Goal: Task Accomplishment & Management: Manage account settings

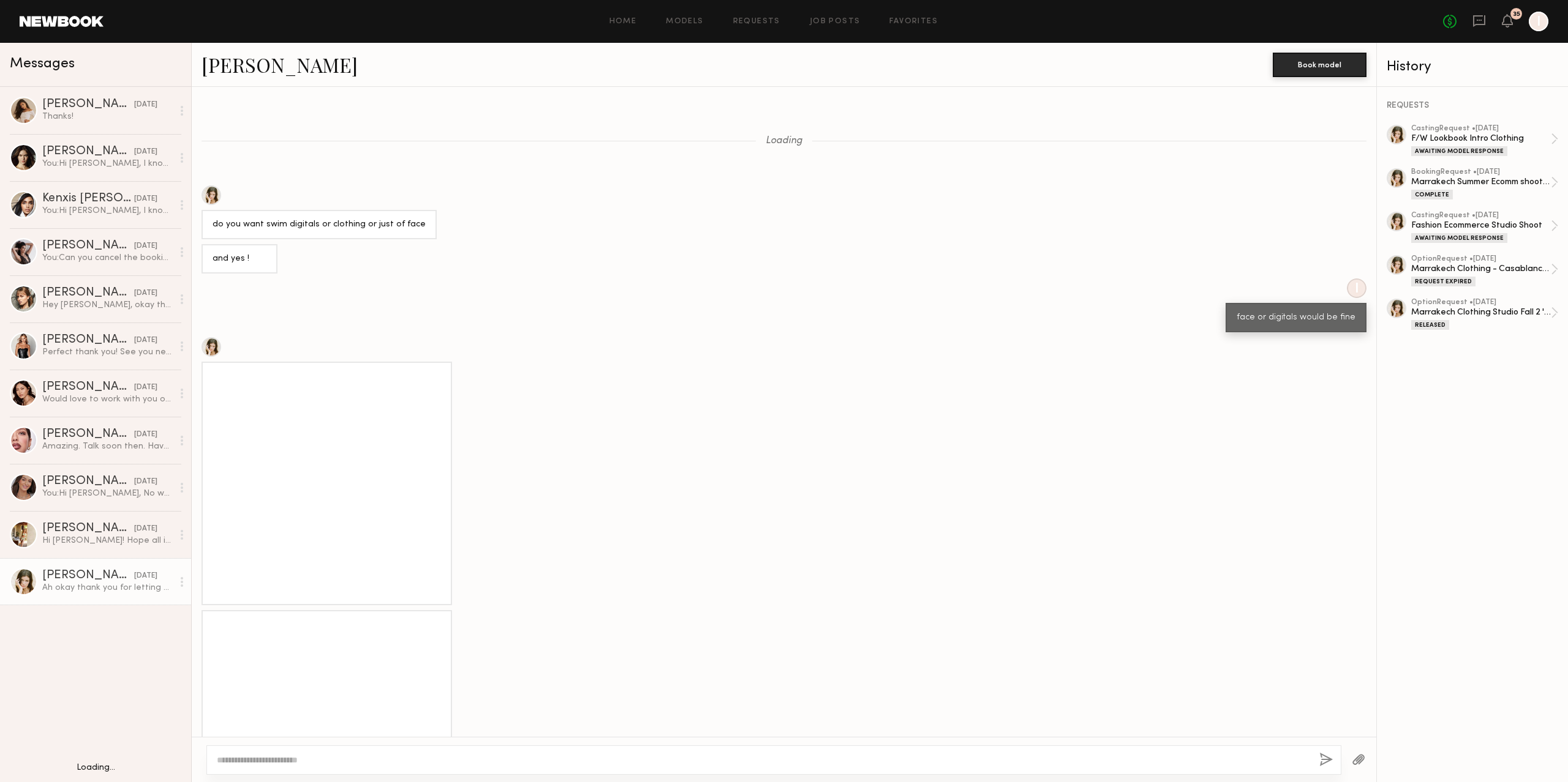
scroll to position [1011, 0]
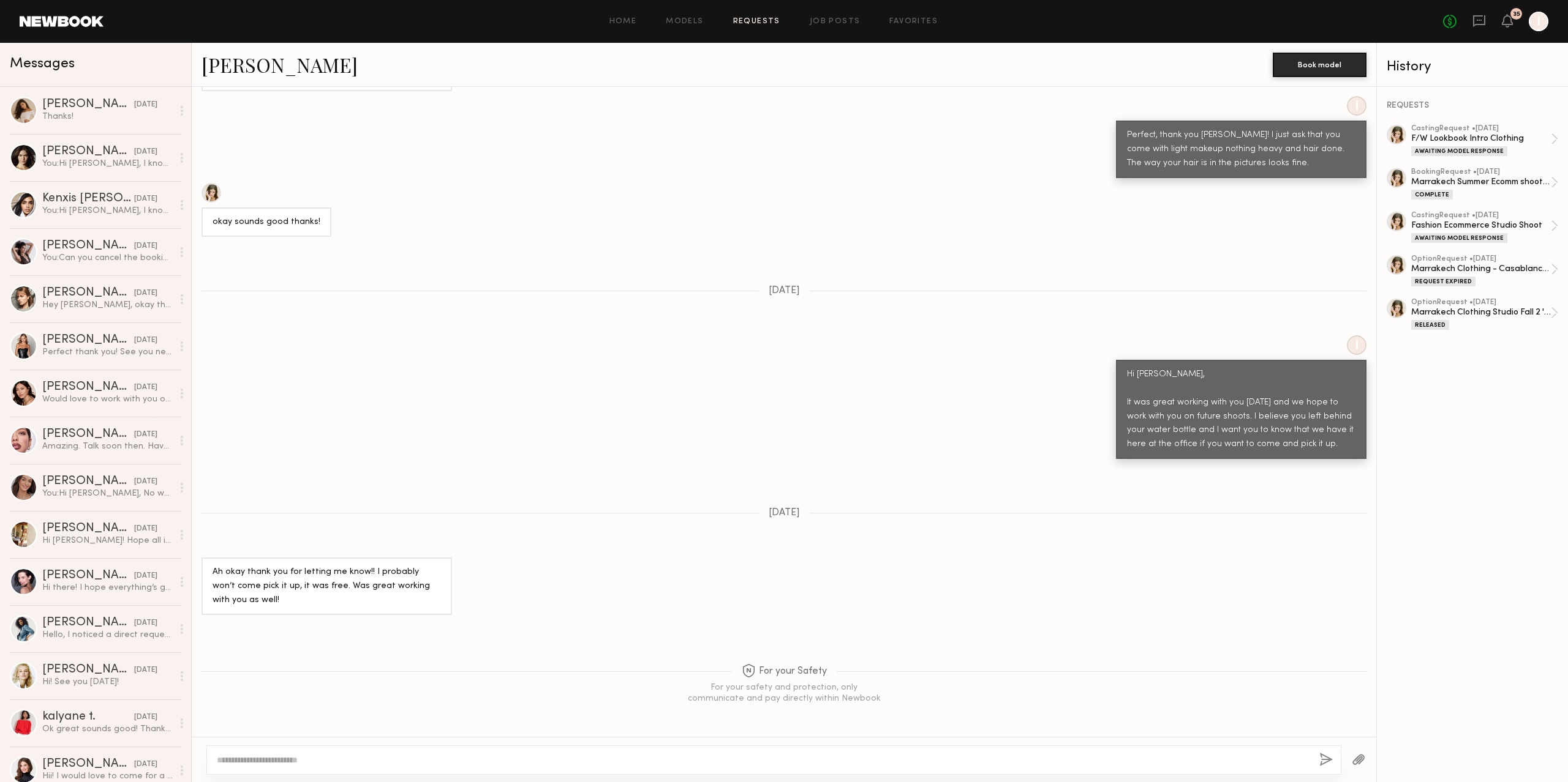
click at [745, 18] on link "Requests" at bounding box center [756, 22] width 47 height 8
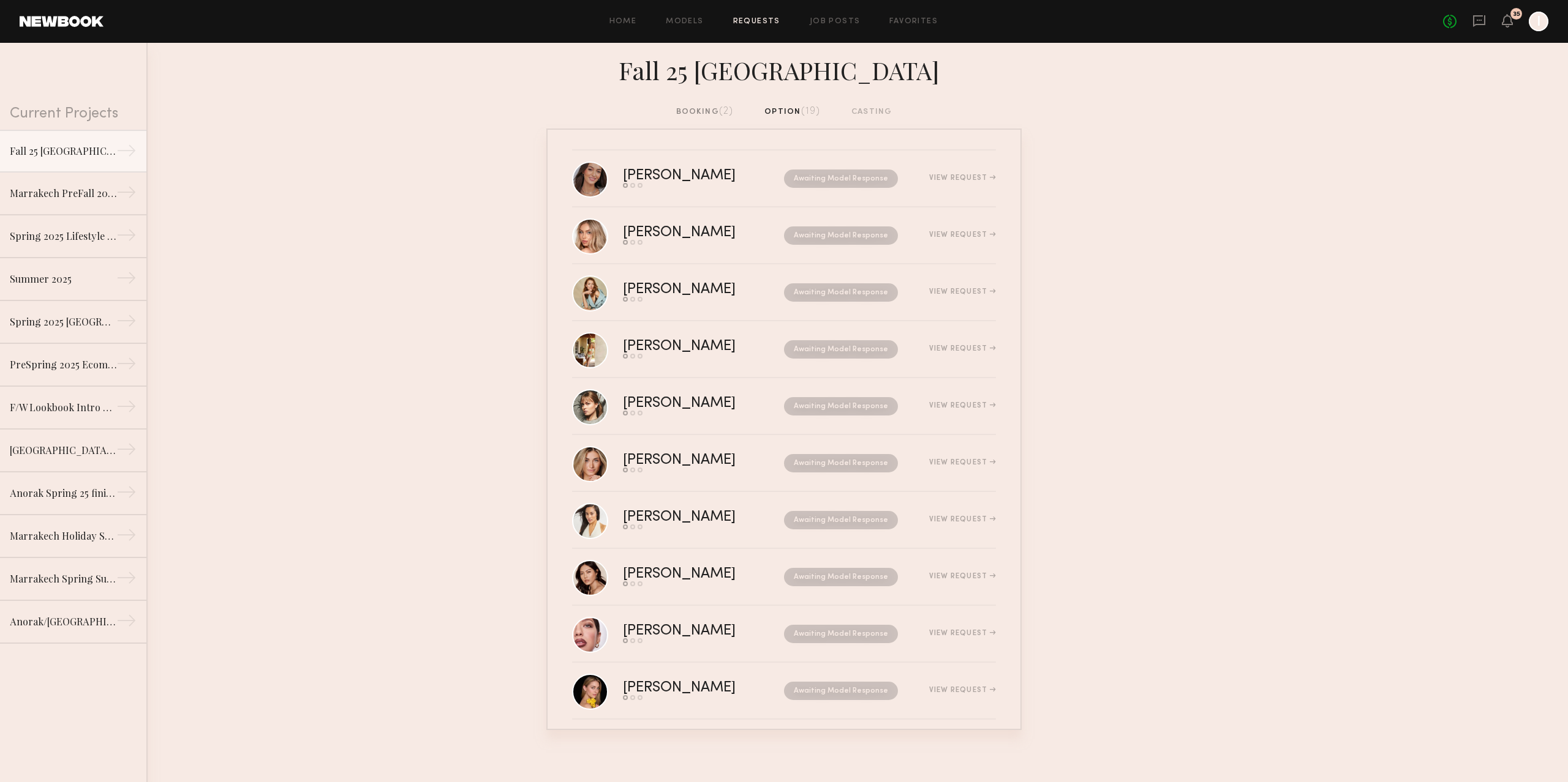
click at [814, 116] on div "booking (2) option (19) casting" at bounding box center [784, 112] width 216 height 14
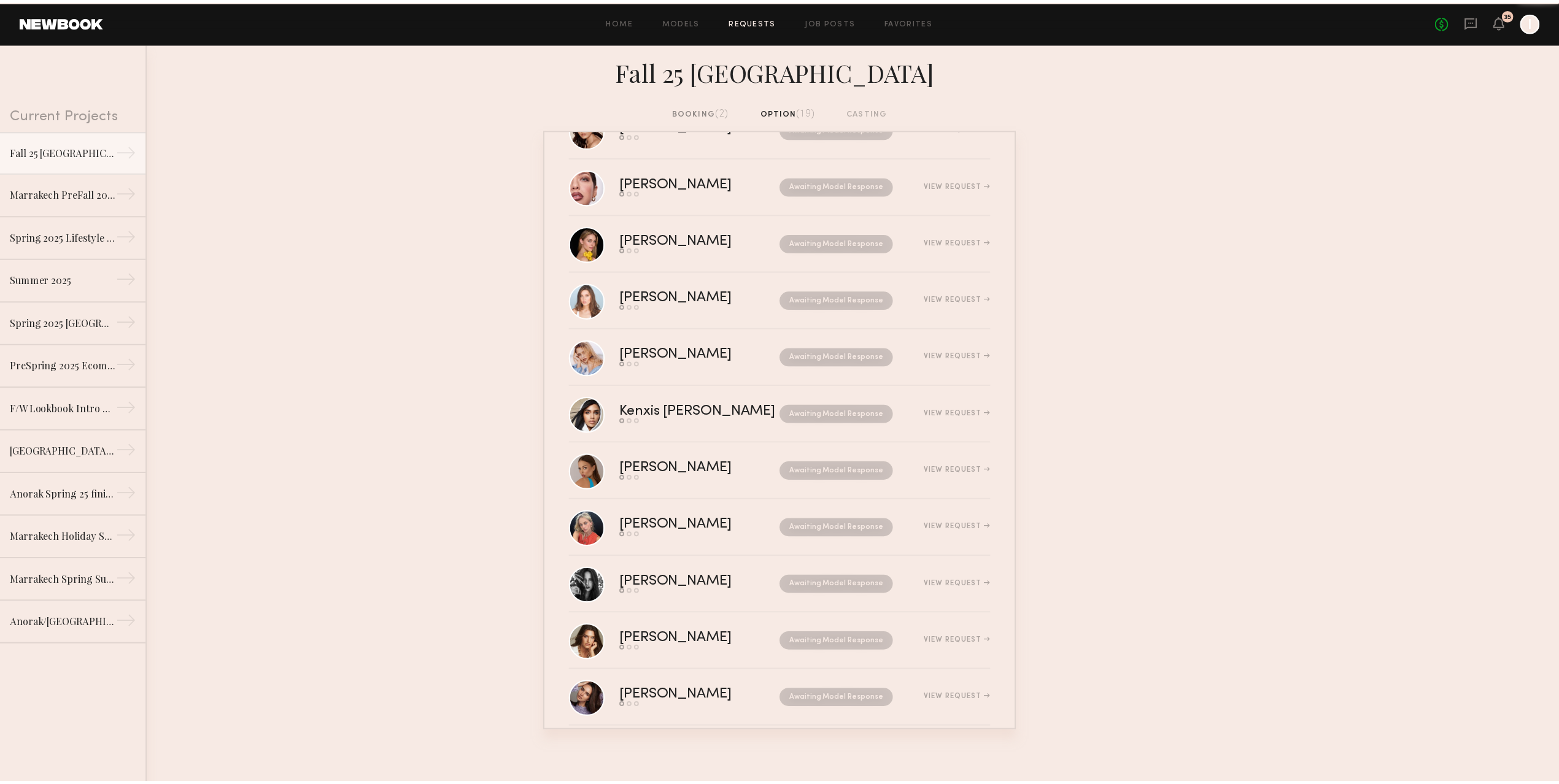
scroll to position [514, 0]
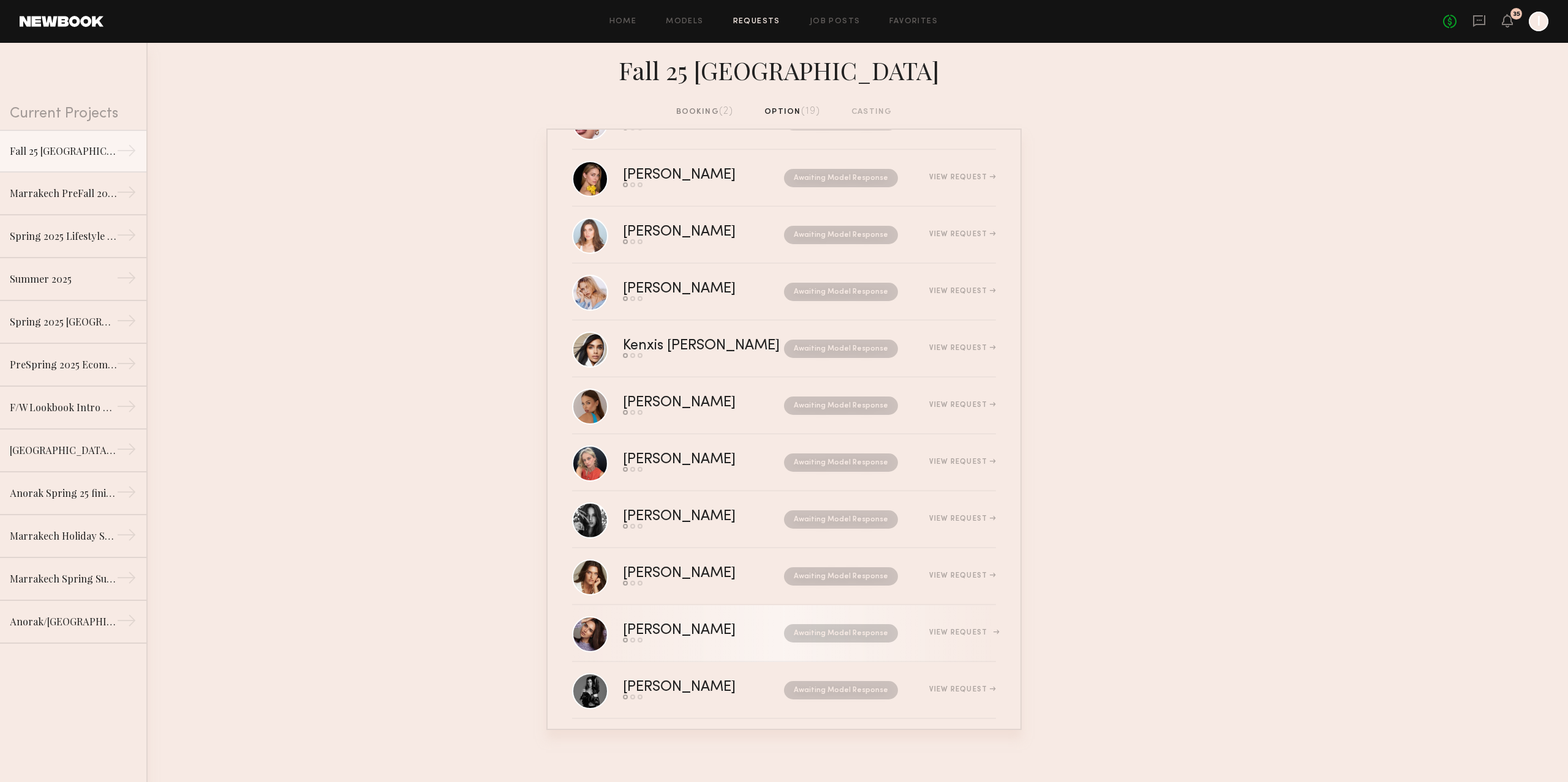
click at [958, 629] on div "View Request" at bounding box center [963, 633] width 67 height 7
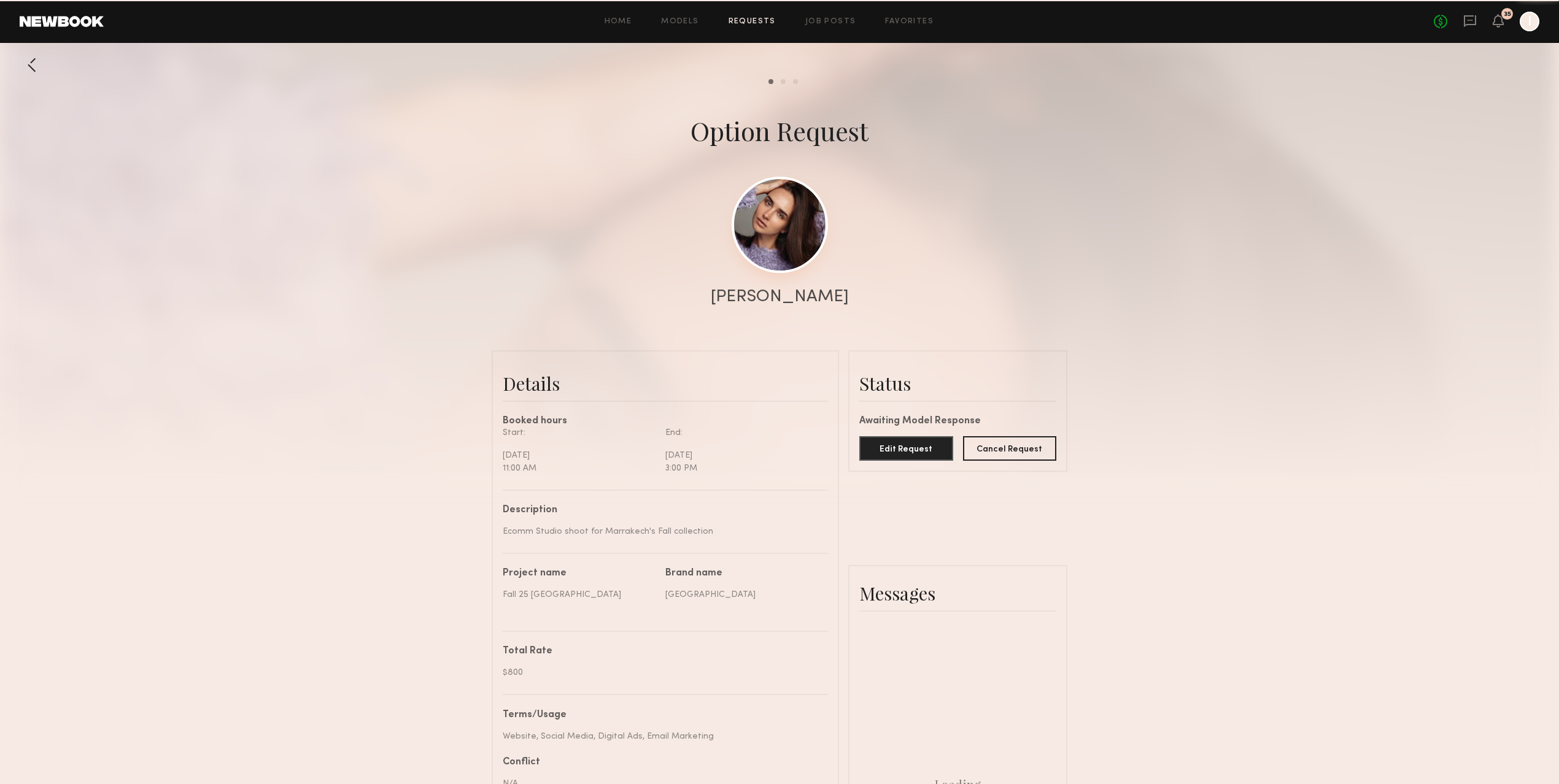
click at [769, 204] on link at bounding box center [779, 225] width 96 height 96
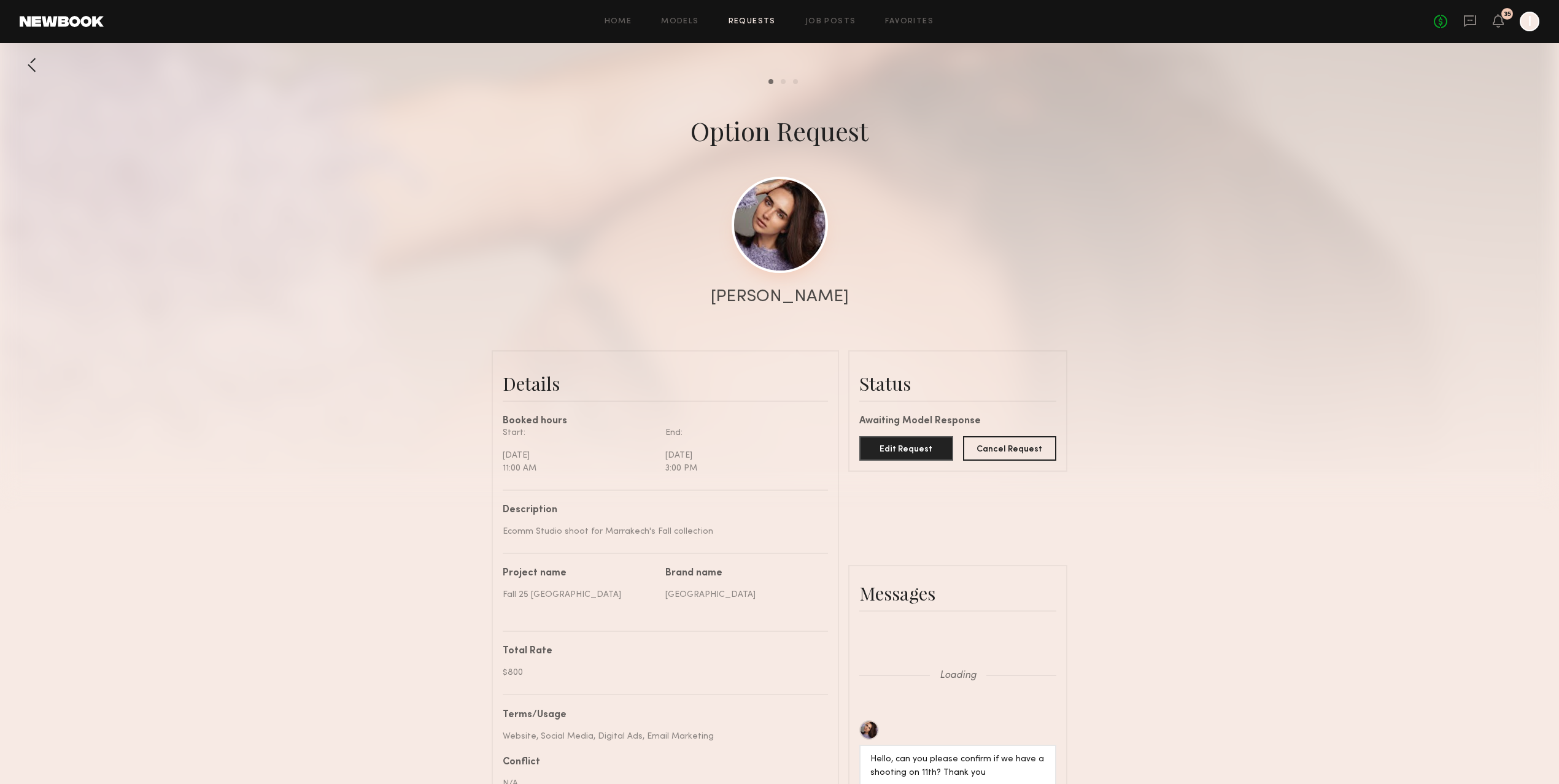
scroll to position [1134, 0]
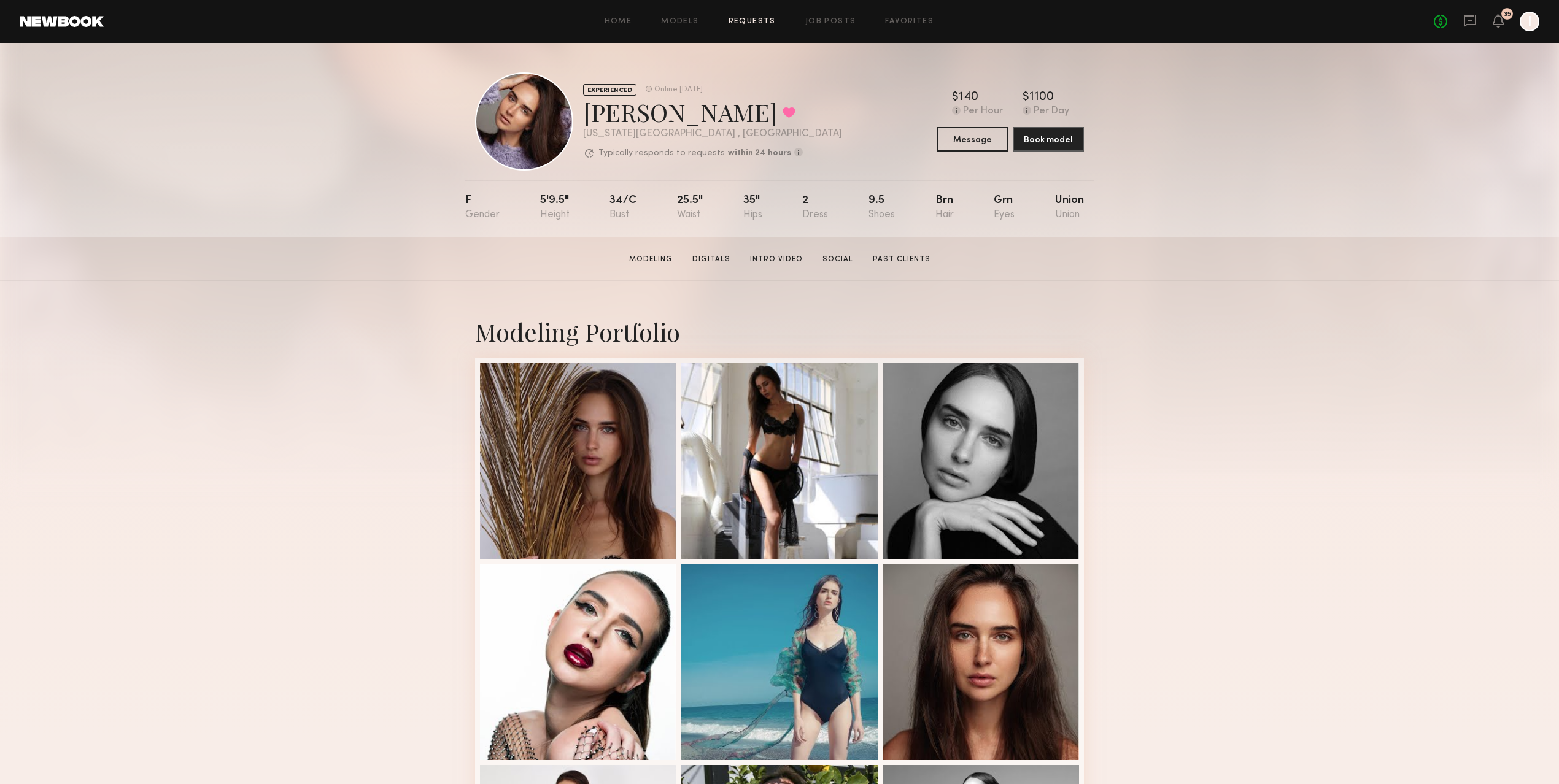
click at [748, 24] on link "Requests" at bounding box center [752, 22] width 47 height 8
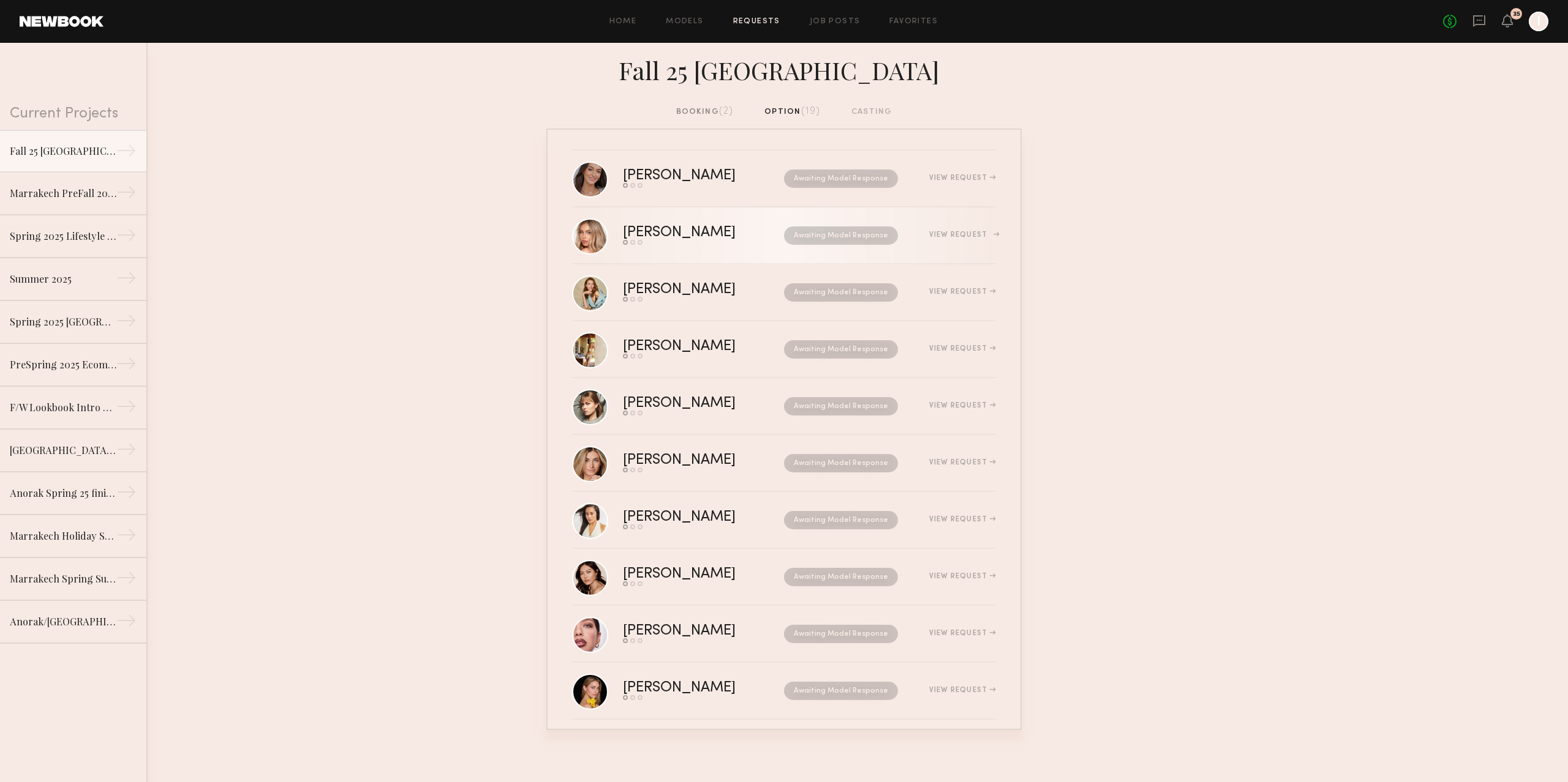
click at [946, 232] on div "View Request" at bounding box center [963, 235] width 67 height 7
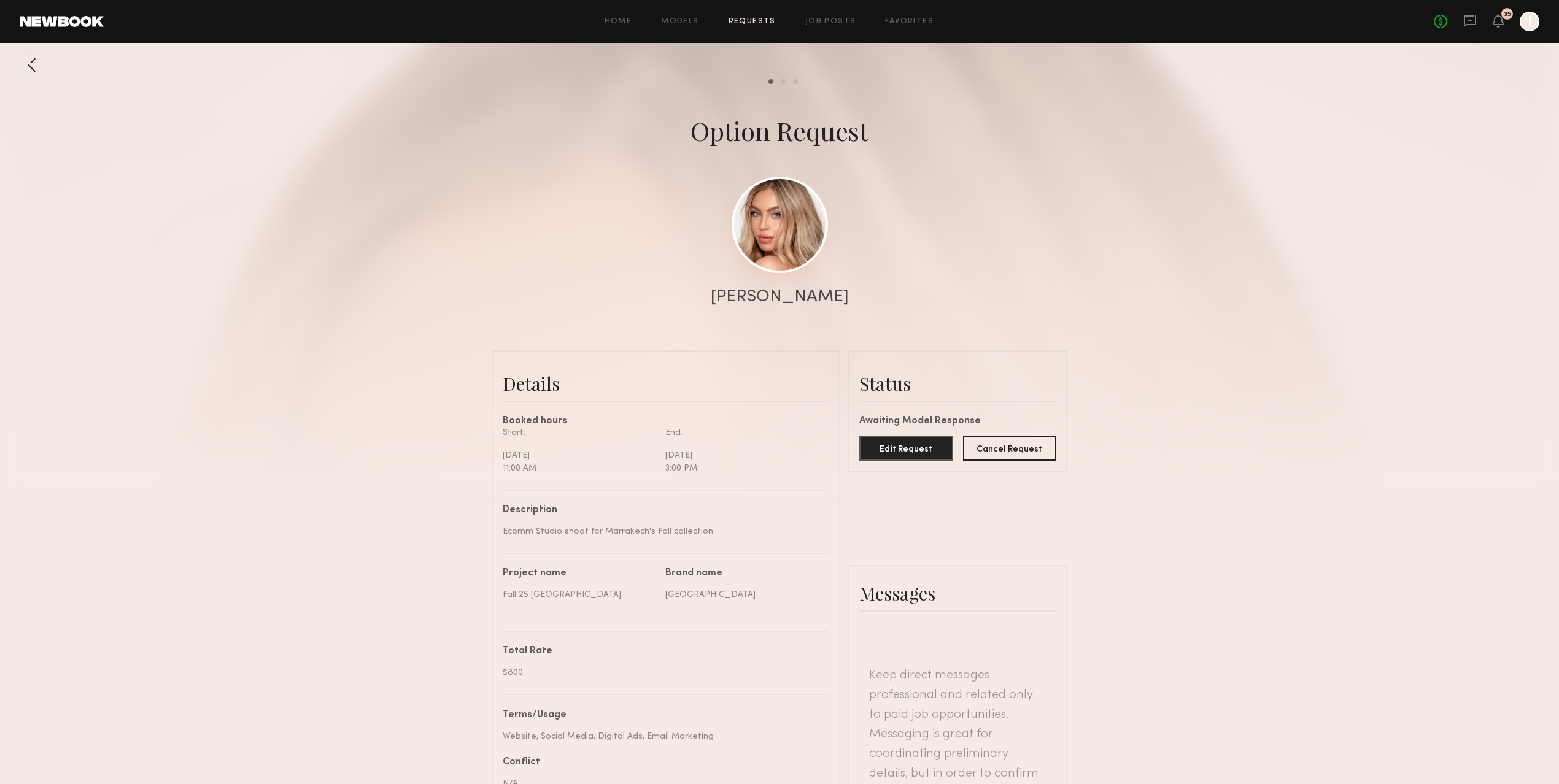
click at [807, 248] on link at bounding box center [779, 225] width 96 height 96
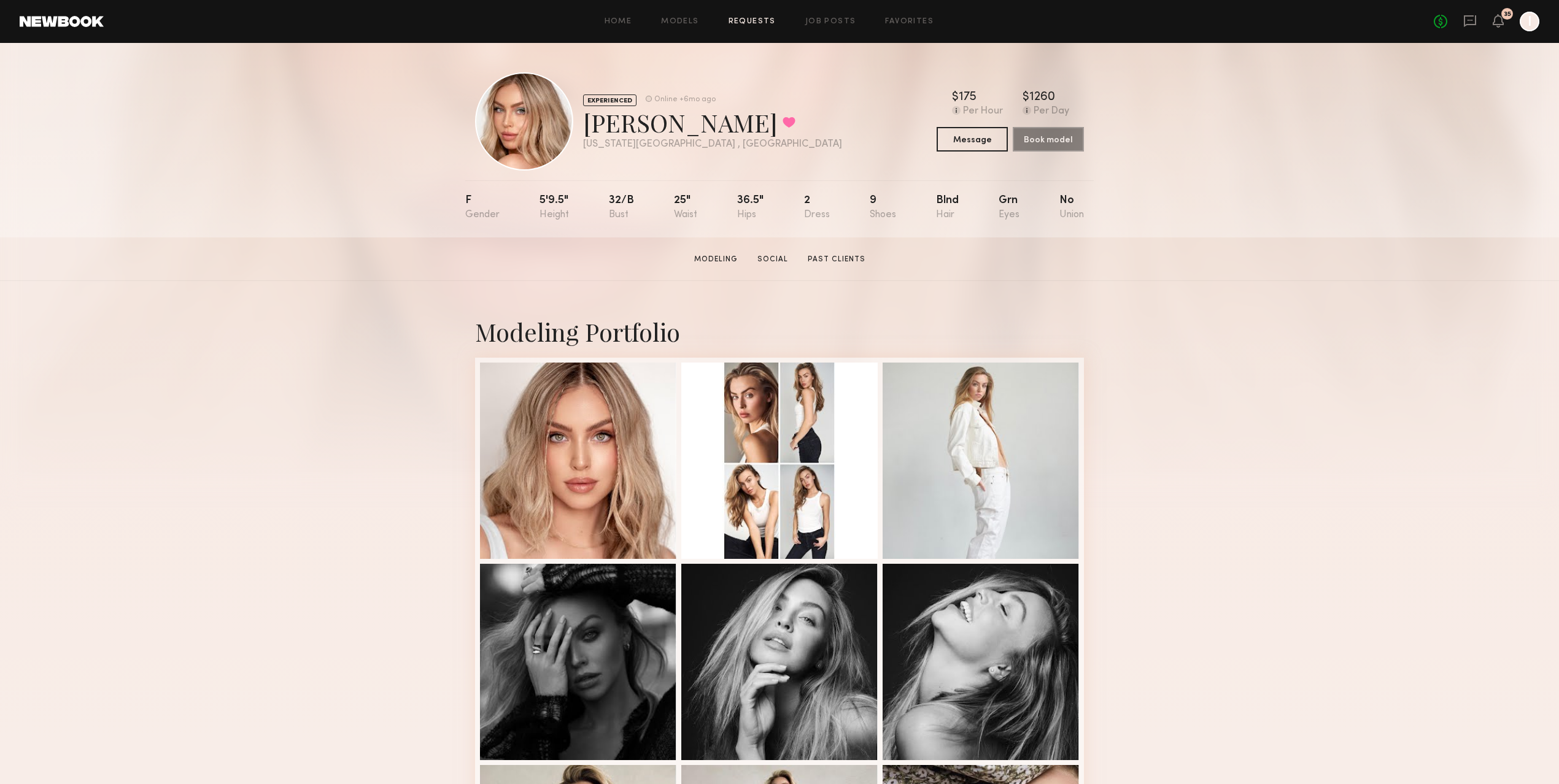
click at [752, 18] on link "Requests" at bounding box center [752, 22] width 47 height 8
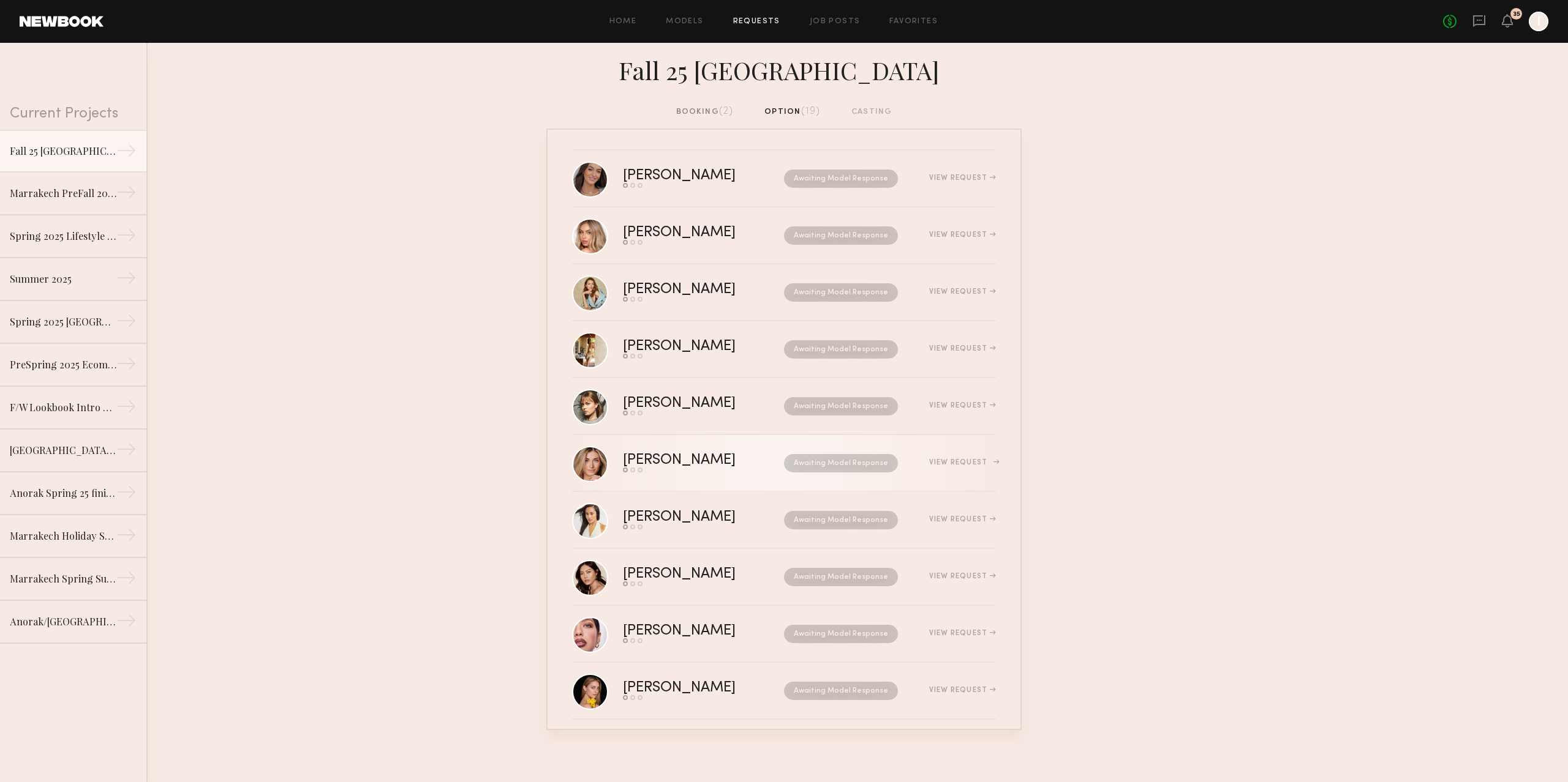
click at [957, 469] on div "[PERSON_NAME] Send request Model response Book model Awaiting Model Response Vi…" at bounding box center [809, 463] width 373 height 19
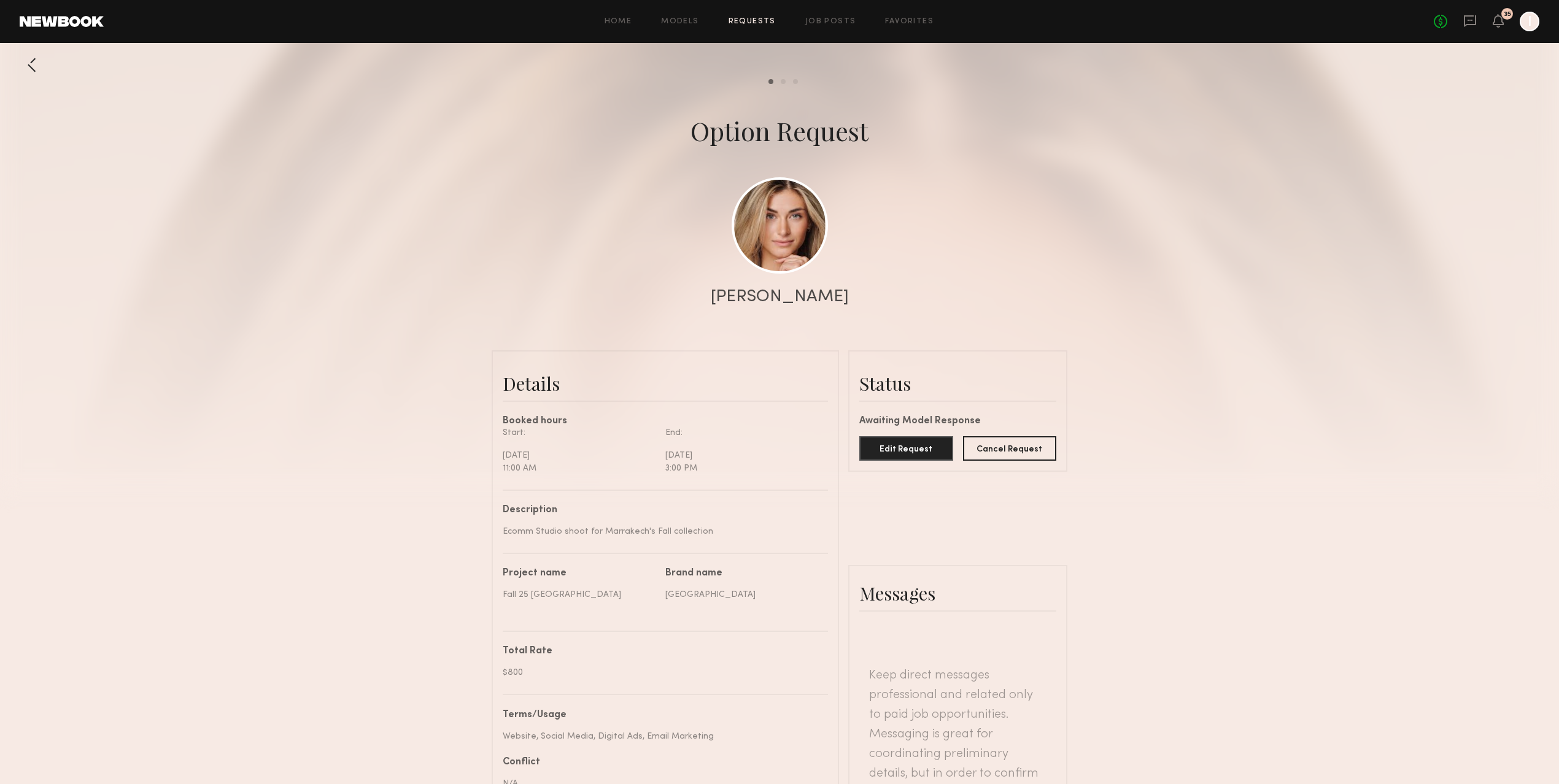
click at [816, 266] on common-avatar-model at bounding box center [779, 225] width 96 height 96
click at [794, 234] on link at bounding box center [779, 225] width 96 height 96
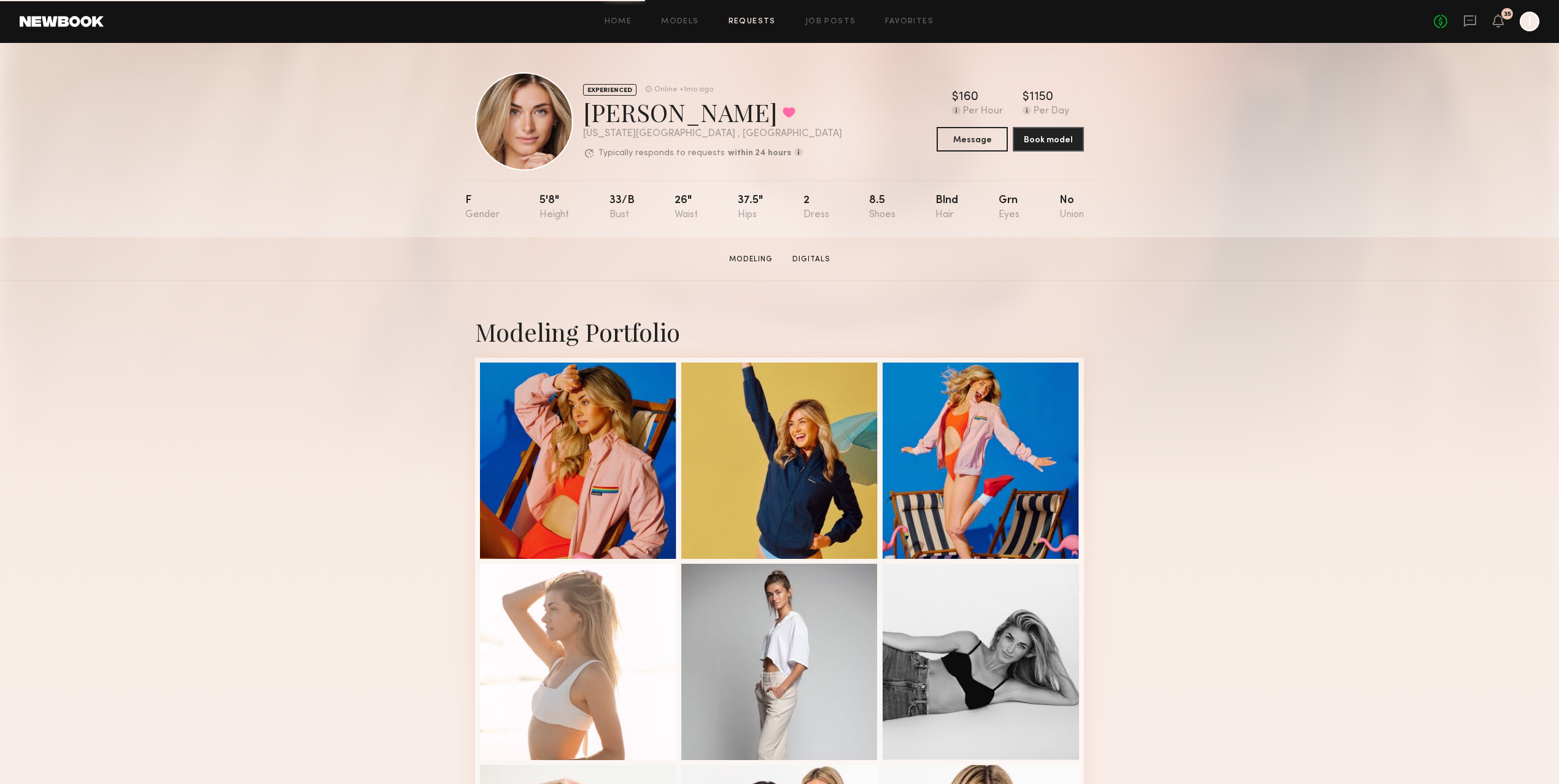
click at [760, 20] on link "Requests" at bounding box center [752, 22] width 47 height 8
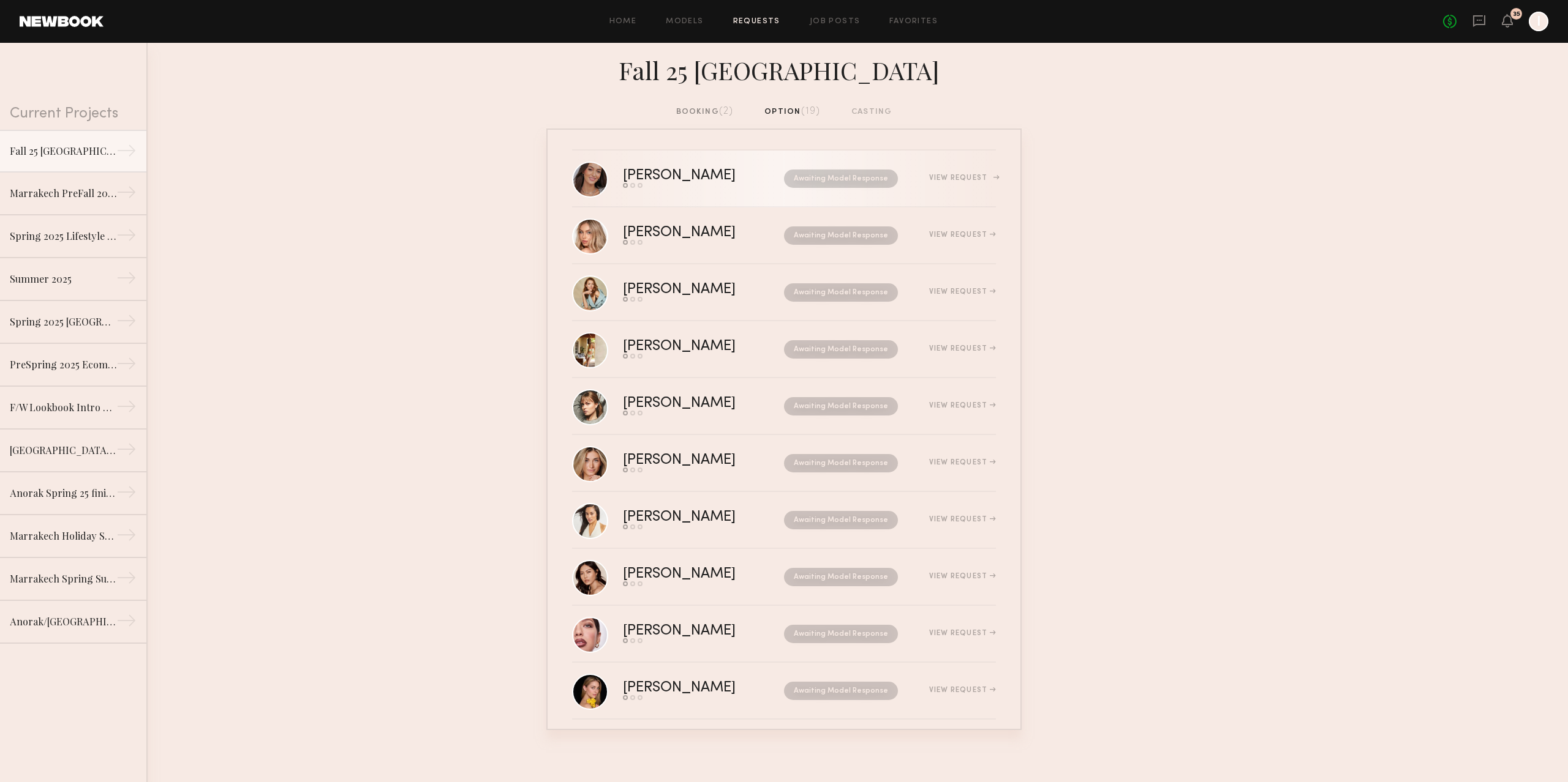
click at [929, 184] on div "Kelly H. Send request Model response Book model Awaiting Model Response View Re…" at bounding box center [809, 178] width 373 height 19
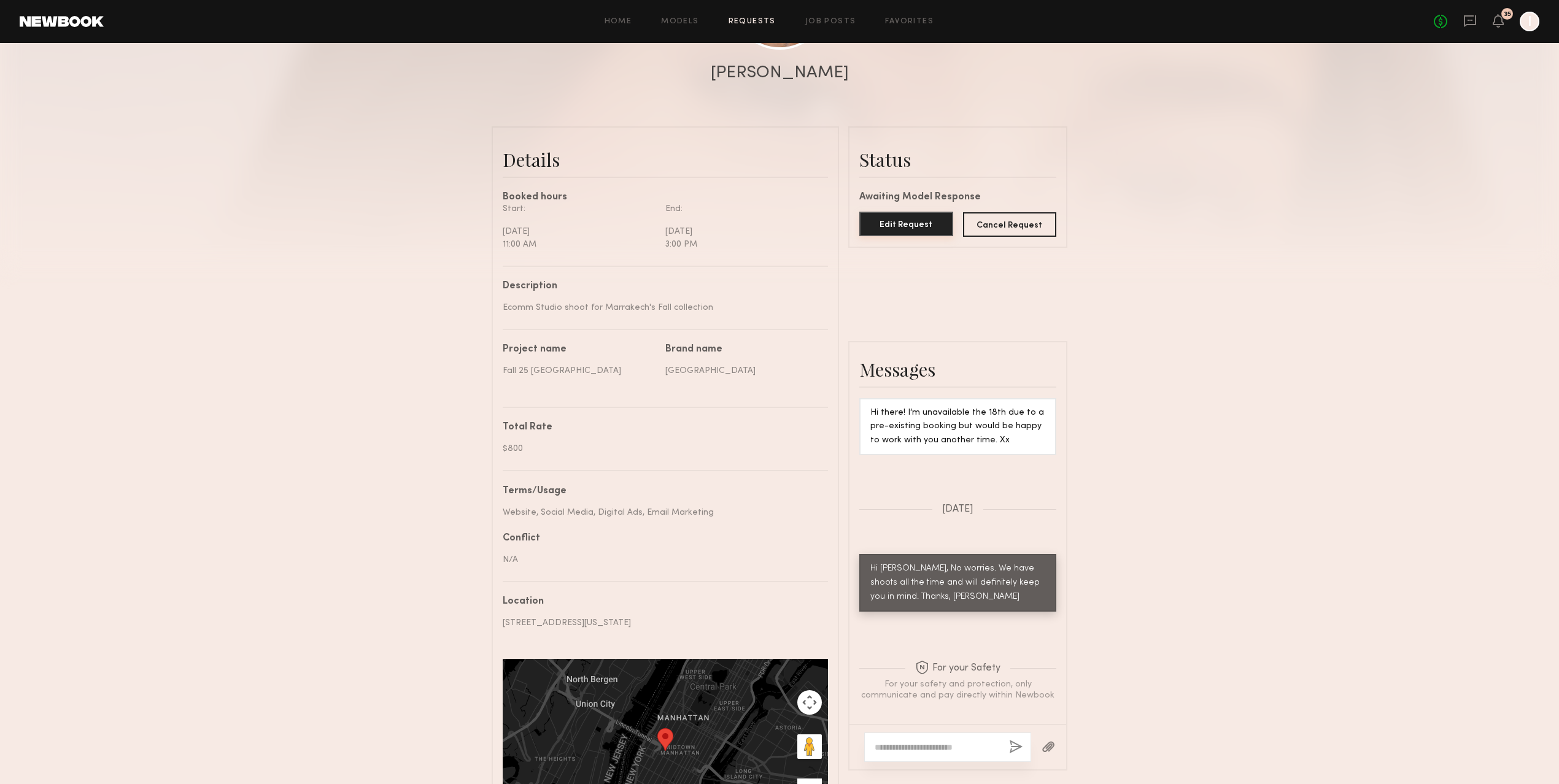
scroll to position [369, 0]
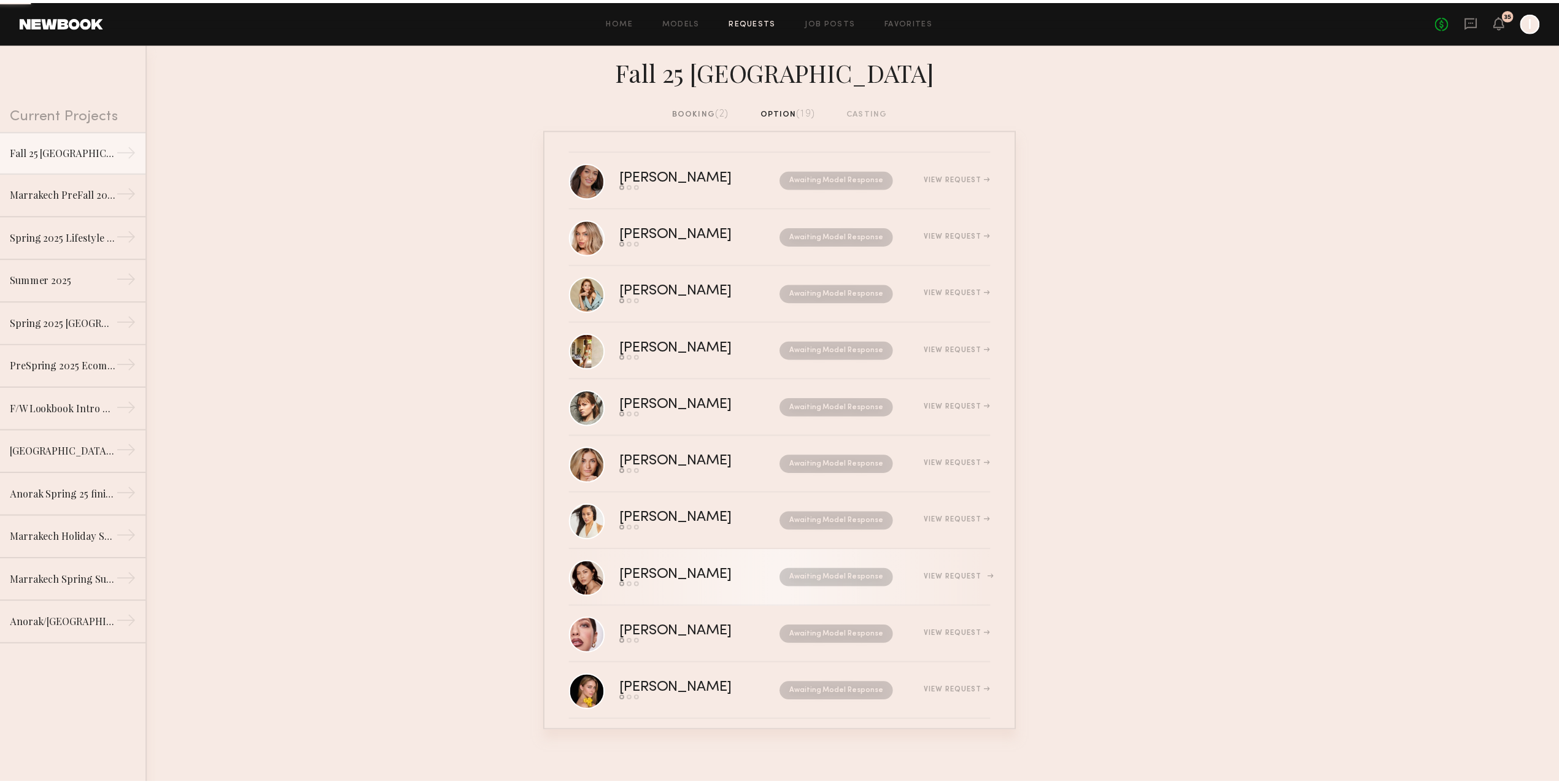
scroll to position [130, 0]
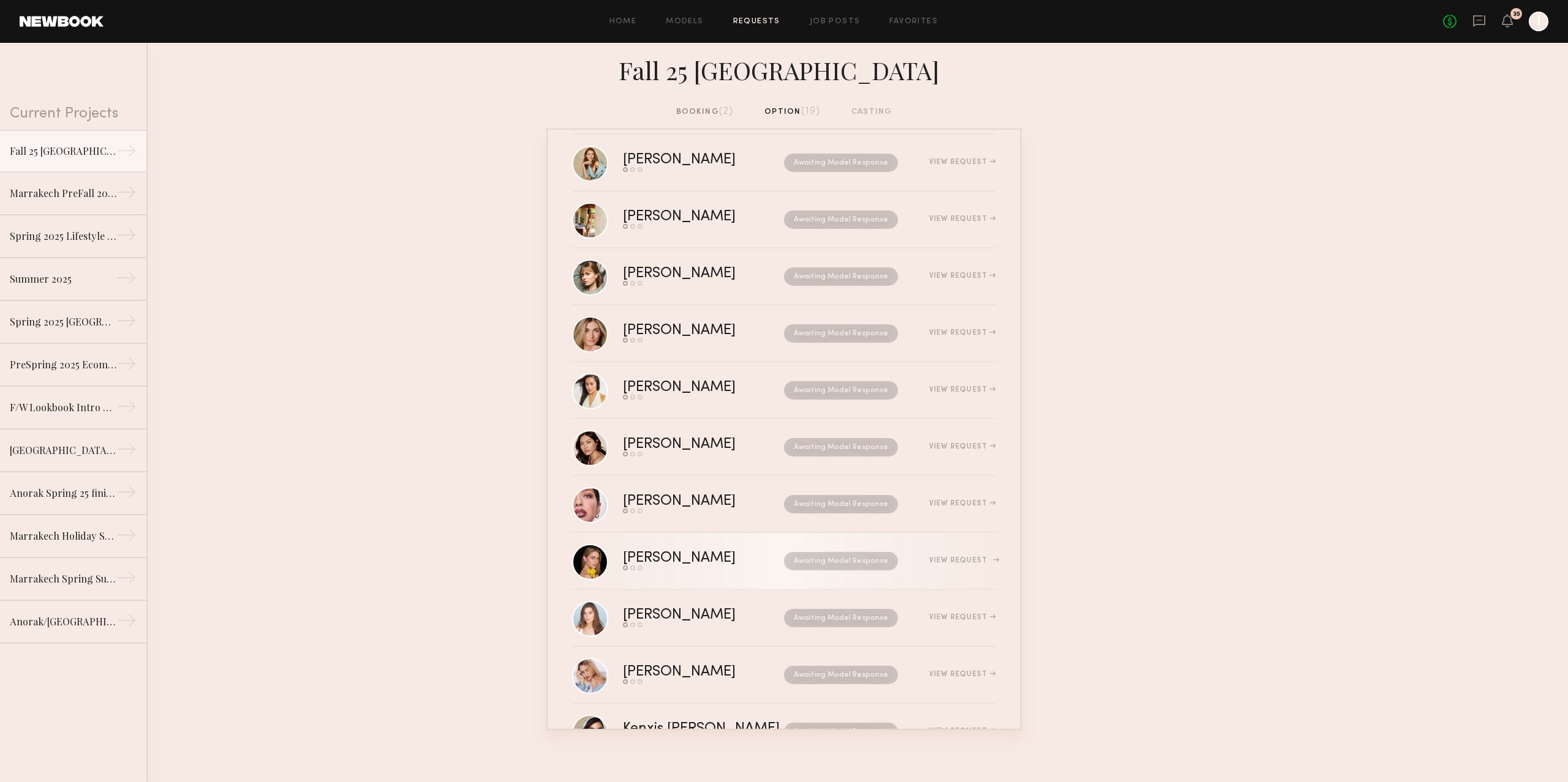
click at [942, 557] on div "View Request" at bounding box center [963, 561] width 67 height 7
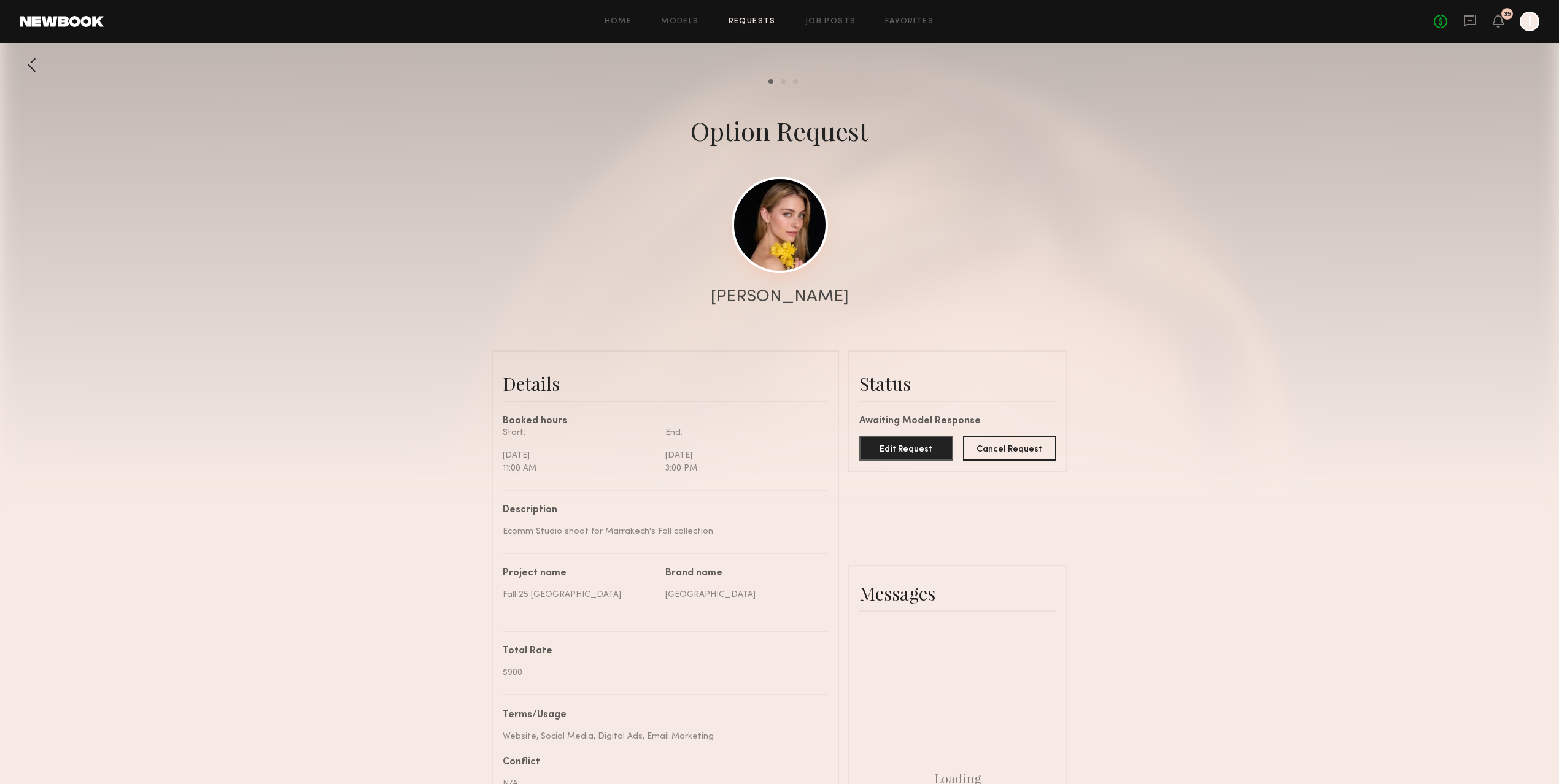
scroll to position [1056, 0]
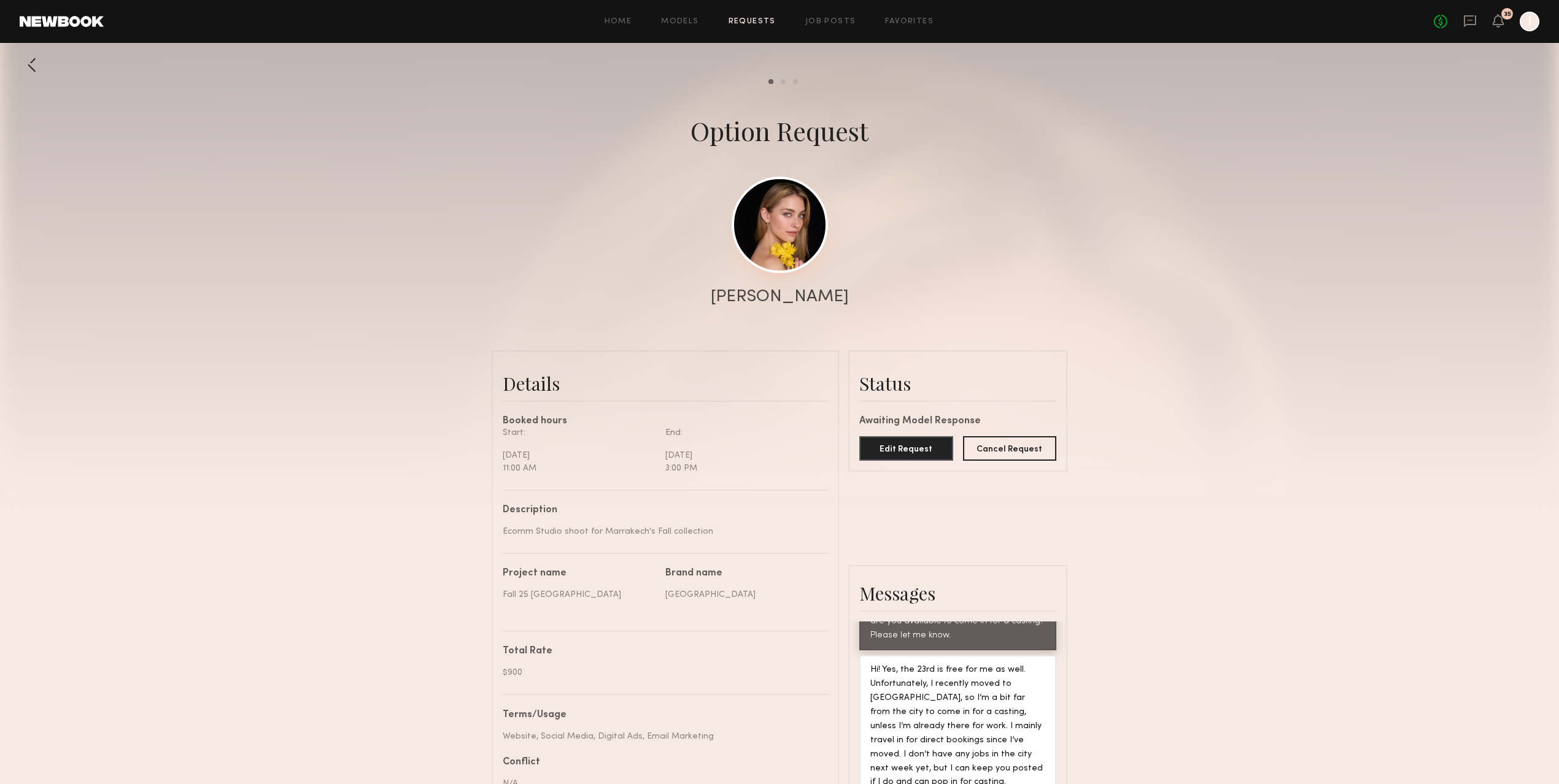
click at [787, 251] on link at bounding box center [779, 225] width 96 height 96
